Goal: Task Accomplishment & Management: Manage account settings

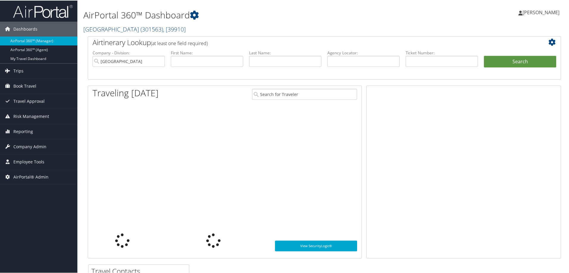
click at [98, 30] on link "[GEOGRAPHIC_DATA] ( 301563 ) , [ 39910 ]" at bounding box center [134, 29] width 102 height 8
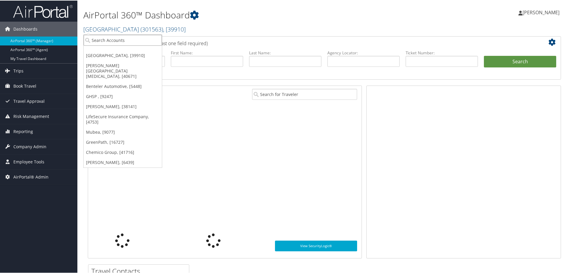
click at [103, 42] on input "search" at bounding box center [123, 39] width 78 height 11
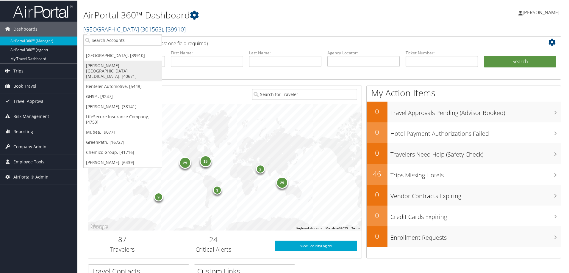
click at [102, 68] on link "[PERSON_NAME][GEOGRAPHIC_DATA][MEDICAL_DATA], [40671]" at bounding box center [123, 70] width 78 height 21
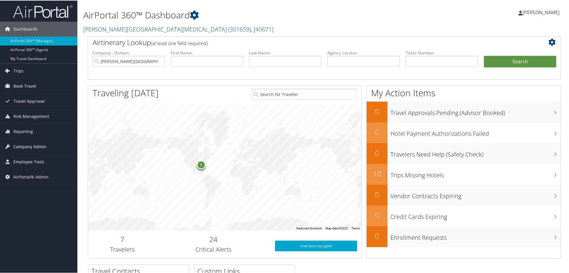
click at [33, 149] on span "Company Admin" at bounding box center [29, 146] width 33 height 15
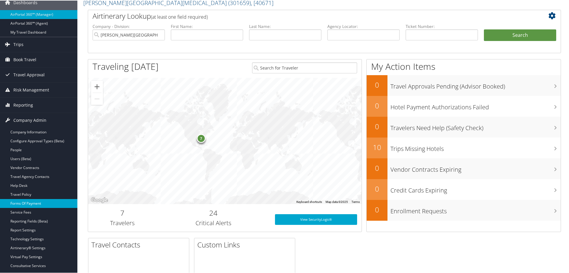
scroll to position [40, 0]
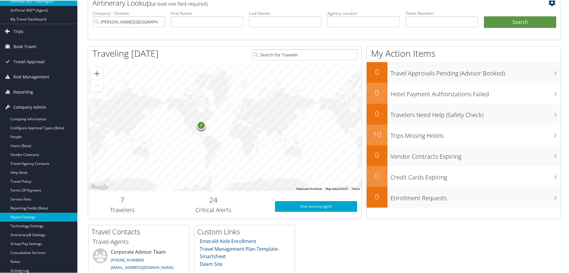
click at [32, 218] on link "Report Settings" at bounding box center [38, 216] width 77 height 9
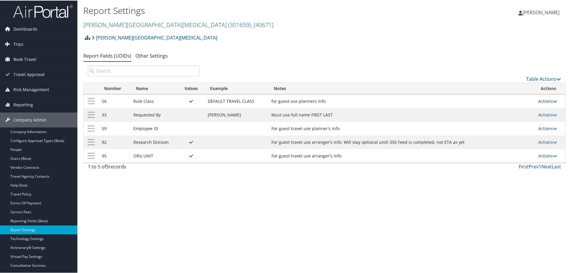
click at [542, 98] on link "Actions" at bounding box center [547, 101] width 19 height 6
click at [510, 108] on link "Update Report Field Values" at bounding box center [522, 110] width 64 height 10
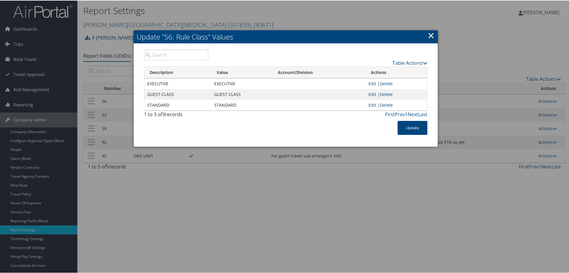
click at [370, 83] on link "Edit" at bounding box center [372, 83] width 8 height 6
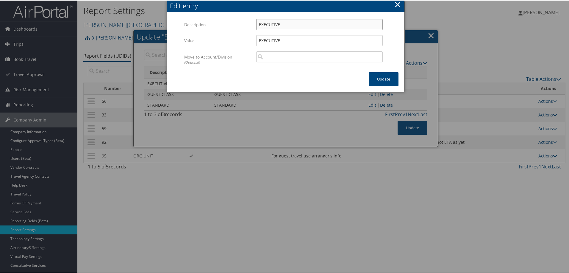
drag, startPoint x: 287, startPoint y: 23, endPoint x: 184, endPoint y: 21, distance: 102.9
click at [184, 21] on div "Description EXECUTIVE Multiple values The selected items contain different valu…" at bounding box center [285, 26] width 203 height 16
type input "Executive"
click at [380, 78] on button "Update" at bounding box center [383, 79] width 30 height 14
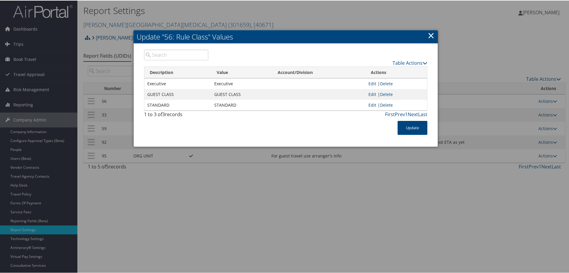
click at [371, 104] on link "Edit" at bounding box center [372, 105] width 8 height 6
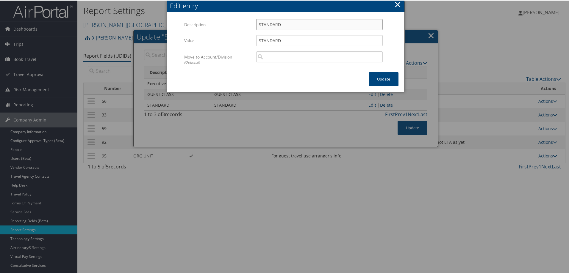
drag, startPoint x: 286, startPoint y: 24, endPoint x: 203, endPoint y: 22, distance: 83.6
click at [204, 22] on div "Description STANDARD Multiple values The selected items contain different value…" at bounding box center [285, 26] width 203 height 16
type input "Standard"
click at [388, 78] on button "Update" at bounding box center [383, 79] width 30 height 14
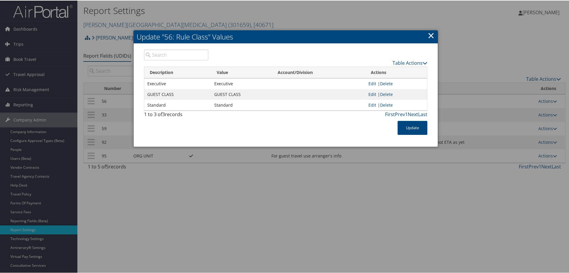
click at [371, 93] on link "Edit" at bounding box center [372, 94] width 8 height 6
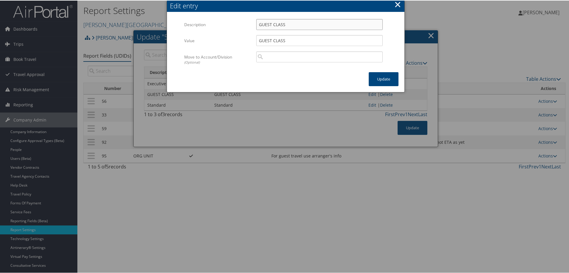
drag, startPoint x: 292, startPoint y: 24, endPoint x: 196, endPoint y: 12, distance: 97.2
click at [193, 13] on div "Multiple values The selected items contain different values for this input. To …" at bounding box center [285, 41] width 237 height 59
type input "Guest Class"
click at [376, 76] on button "Update" at bounding box center [383, 79] width 30 height 14
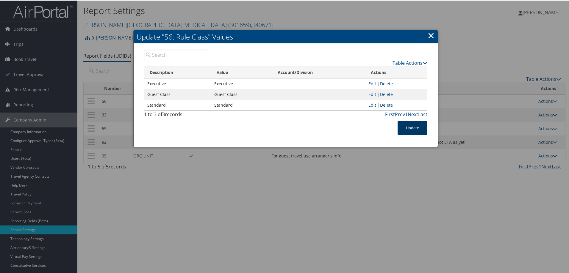
click at [410, 129] on button "Update" at bounding box center [412, 127] width 30 height 14
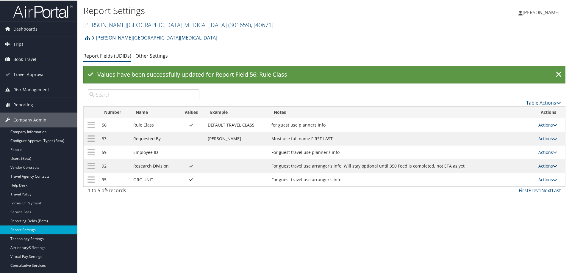
click at [539, 165] on link "Actions" at bounding box center [547, 166] width 19 height 6
click at [517, 172] on link "Update Report Field Values" at bounding box center [522, 175] width 64 height 10
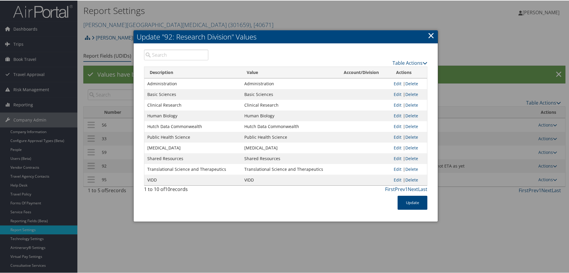
click at [430, 37] on link "×" at bounding box center [430, 35] width 7 height 12
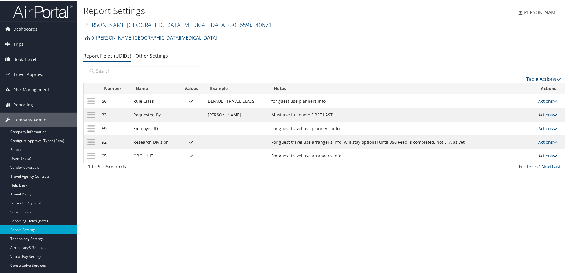
click at [541, 156] on link "Actions" at bounding box center [547, 156] width 19 height 6
click at [519, 165] on link "Update Report Field Values" at bounding box center [522, 164] width 64 height 10
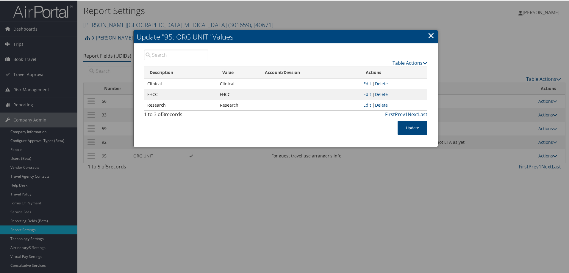
click at [427, 34] on link "×" at bounding box center [430, 35] width 7 height 12
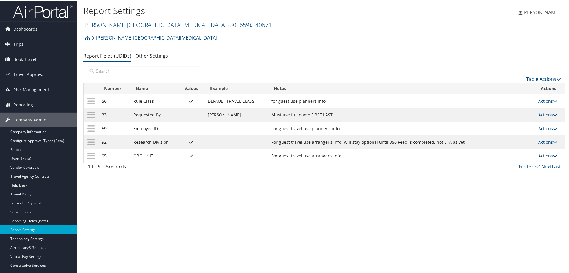
click at [540, 155] on link "Actions" at bounding box center [547, 156] width 19 height 6
click at [504, 162] on link "Update Report Field Values" at bounding box center [522, 164] width 64 height 10
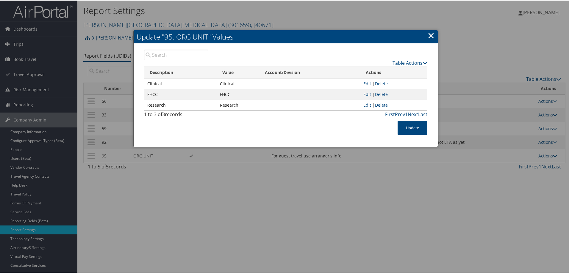
click at [431, 36] on link "×" at bounding box center [430, 35] width 7 height 12
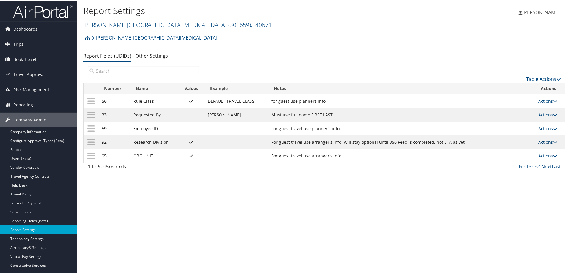
click at [545, 141] on link "Actions" at bounding box center [547, 142] width 19 height 6
click at [517, 149] on link "Update Report Field Values" at bounding box center [522, 151] width 64 height 10
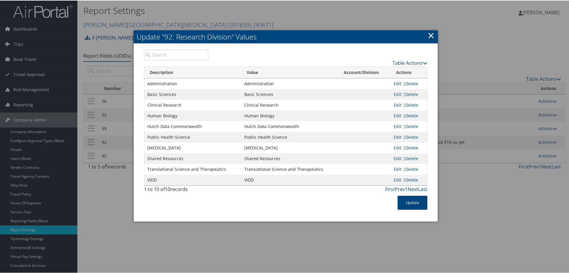
click at [429, 34] on link "×" at bounding box center [430, 35] width 7 height 12
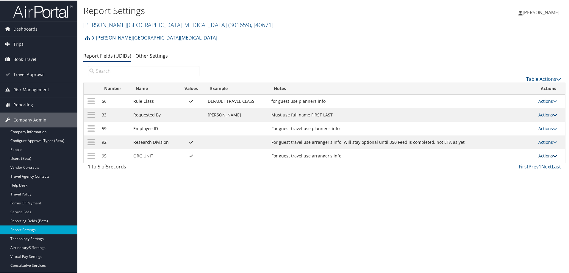
click at [544, 156] on link "Actions" at bounding box center [547, 156] width 19 height 6
click at [524, 163] on link "Update Report Field Values" at bounding box center [522, 164] width 64 height 10
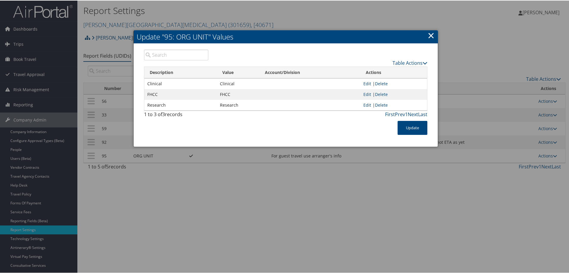
click at [430, 37] on link "×" at bounding box center [430, 35] width 7 height 12
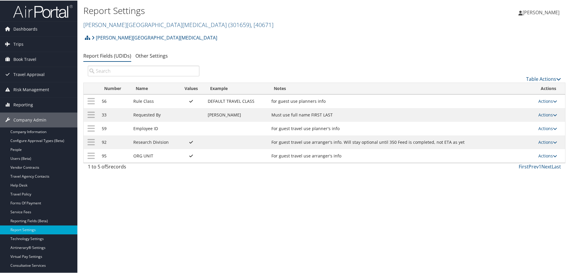
click at [264, 184] on div "Report Settings Fred Hutchinson Cancer Center ( 301659 ) , [ 40671 ] Fred Hutch…" at bounding box center [324, 136] width 494 height 273
click at [241, 52] on ul "Report Fields (UDIDs) Other Settings" at bounding box center [324, 55] width 482 height 11
drag, startPoint x: 208, startPoint y: 89, endPoint x: 212, endPoint y: 89, distance: 3.9
click at [266, 60] on ul "Report Fields (UDIDs) Other Settings" at bounding box center [324, 55] width 482 height 11
drag, startPoint x: 127, startPoint y: 167, endPoint x: 89, endPoint y: 168, distance: 38.4
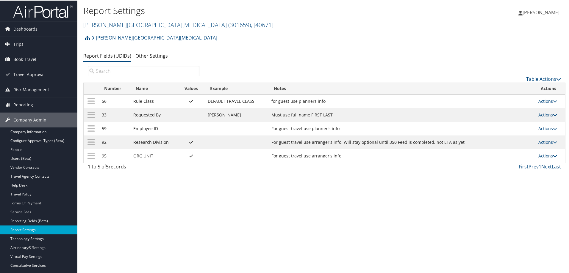
click at [89, 168] on div "1 to 5 of 5 records" at bounding box center [144, 168] width 112 height 10
